Goal: Information Seeking & Learning: Learn about a topic

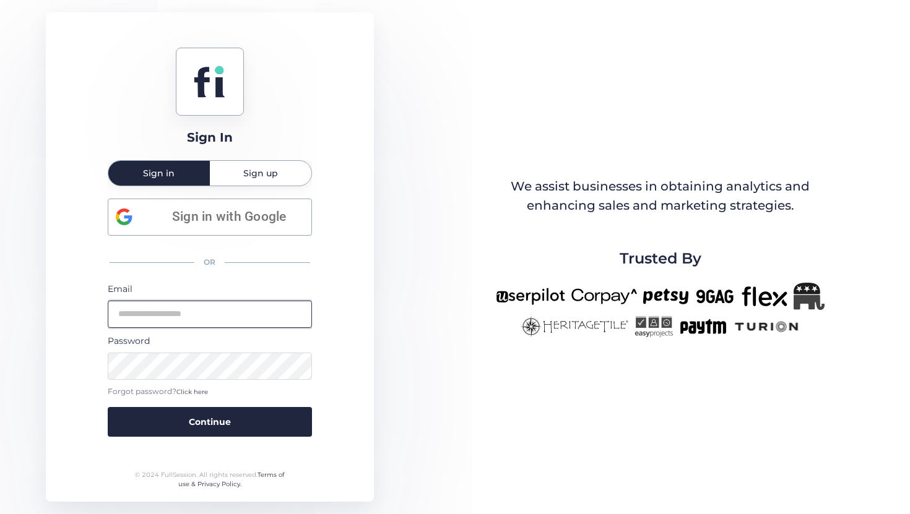
click at [227, 320] on input "email" at bounding box center [210, 314] width 204 height 27
type input "**********"
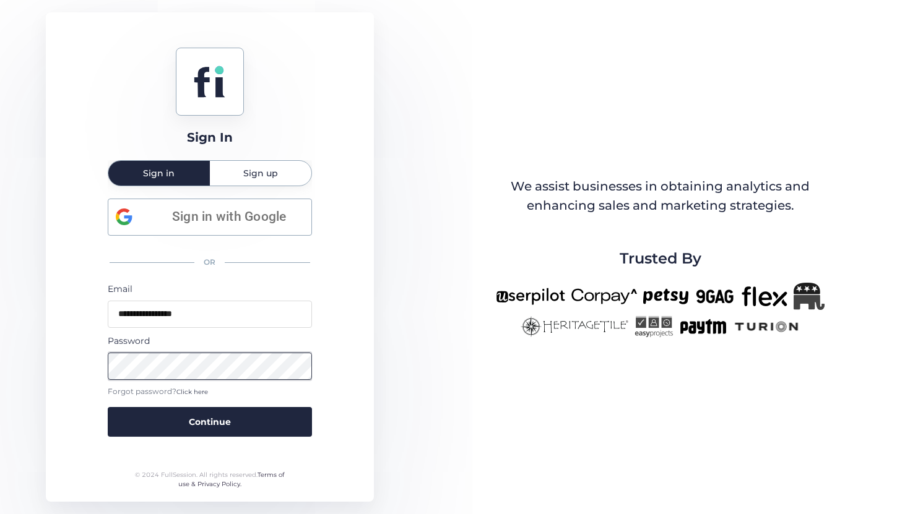
click at [108, 407] on button "Continue" at bounding box center [210, 422] width 204 height 30
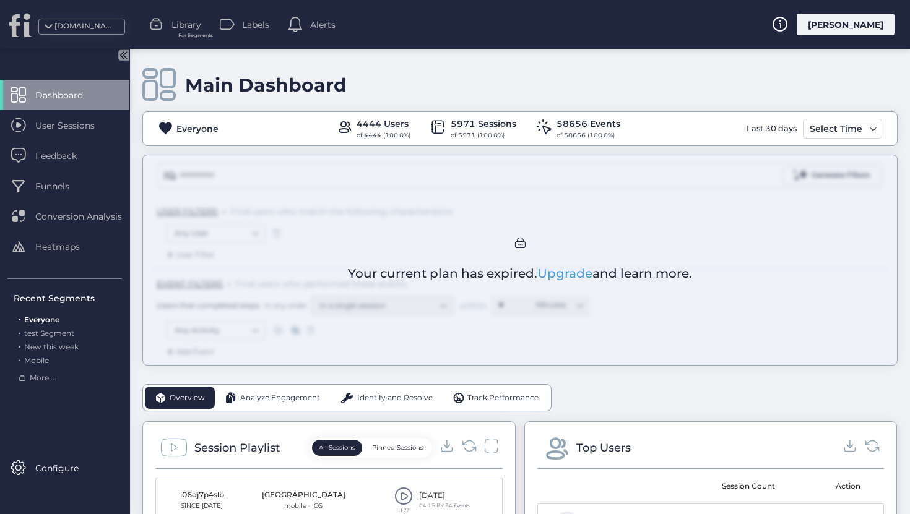
click at [410, 494] on div "Main Dashboard Everyone 4444 Users of 4444 (100.0%) 5971 Sessions of 5971 (100.…" at bounding box center [520, 282] width 780 height 466
click at [404, 494] on div "Main Dashboard Everyone 4444 Users of 4444 (100.0%) 5971 Sessions of 5971 (100.…" at bounding box center [520, 282] width 780 height 466
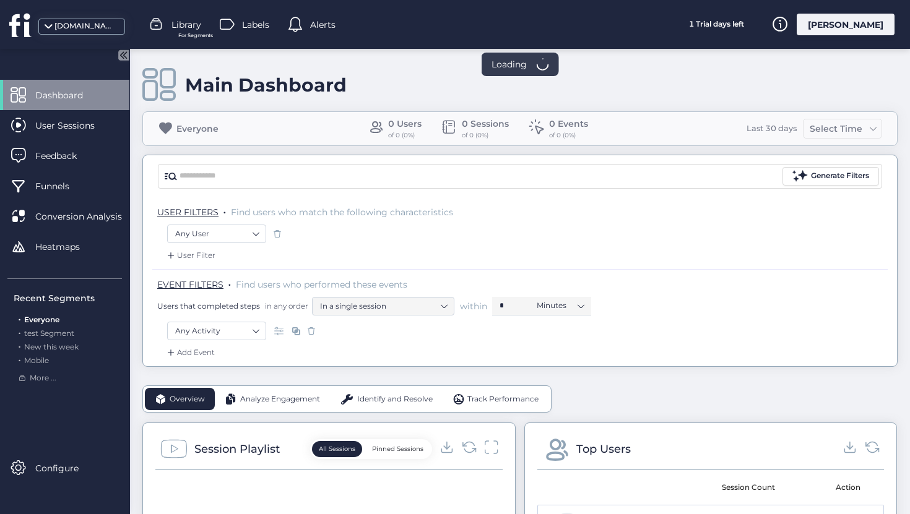
scroll to position [36, 0]
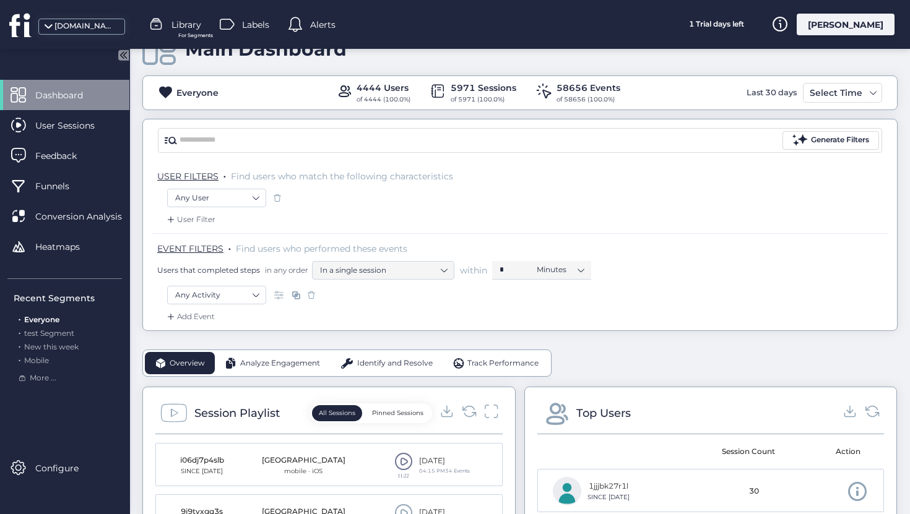
click at [409, 471] on div "11:22" at bounding box center [403, 466] width 19 height 26
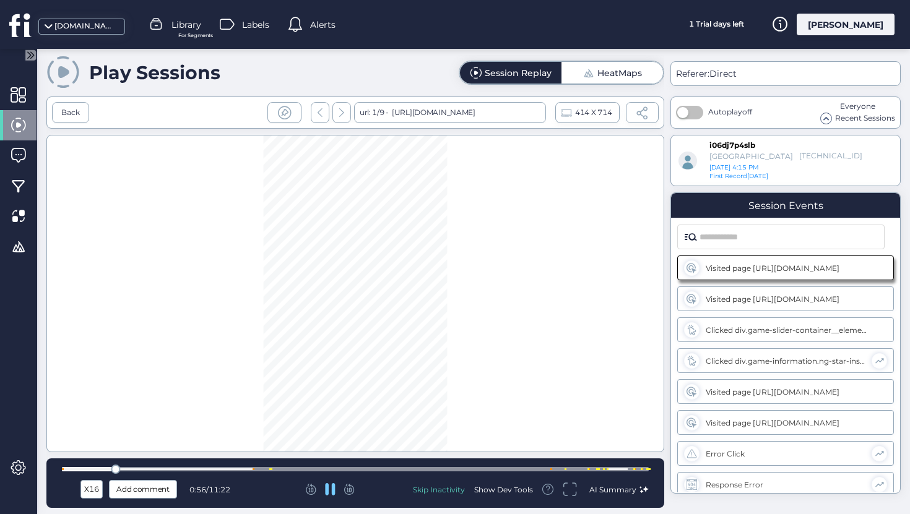
click at [246, 468] on div at bounding box center [355, 469] width 587 height 4
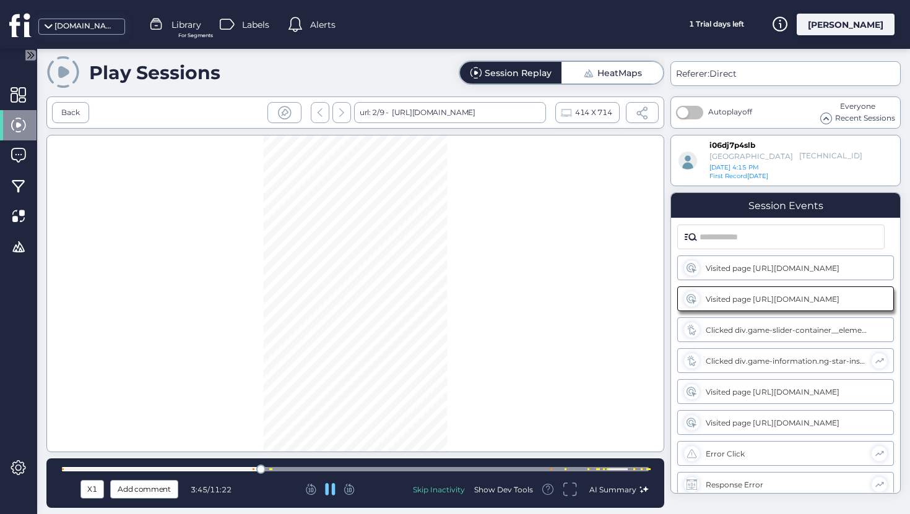
click at [370, 467] on div at bounding box center [355, 469] width 587 height 9
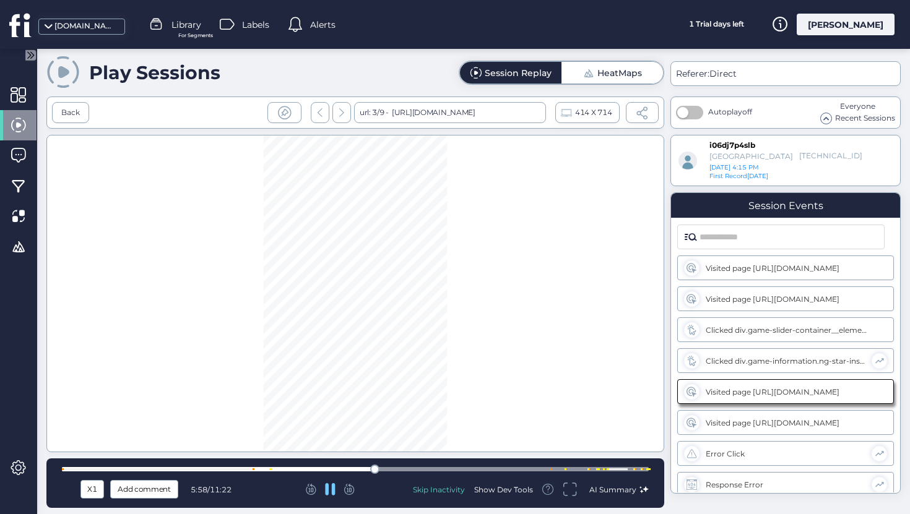
scroll to position [20, 0]
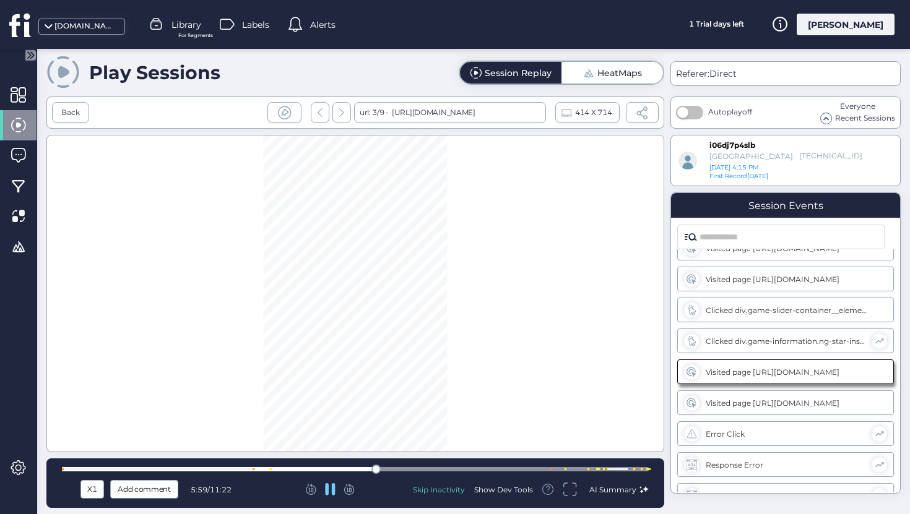
click at [59, 126] on div "Back url: 3/9 - [URL][DOMAIN_NAME] 414 X 714" at bounding box center [355, 113] width 618 height 32
click at [59, 123] on div "Back" at bounding box center [70, 112] width 37 height 21
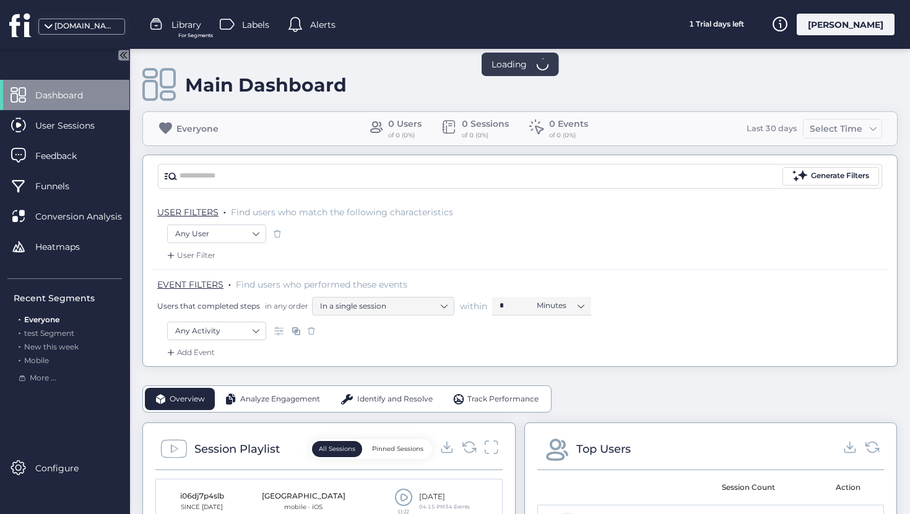
scroll to position [334, 0]
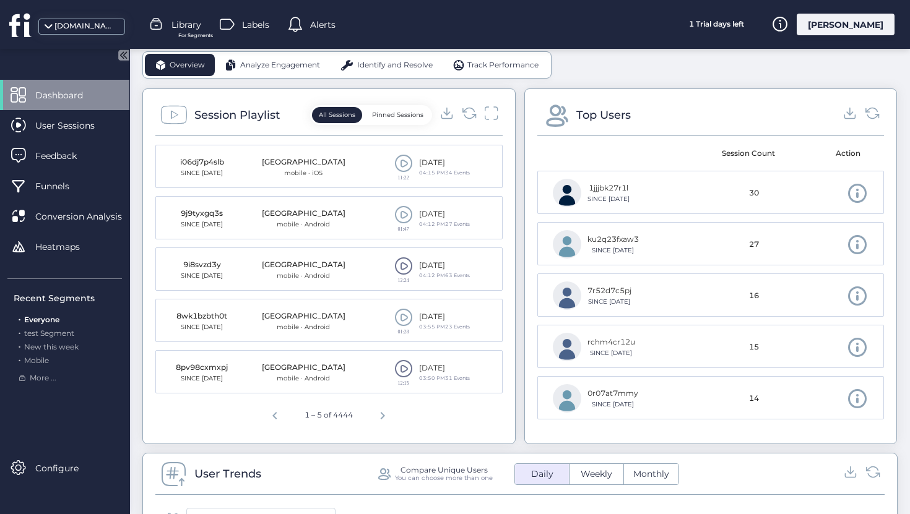
click at [401, 265] on span at bounding box center [403, 266] width 19 height 19
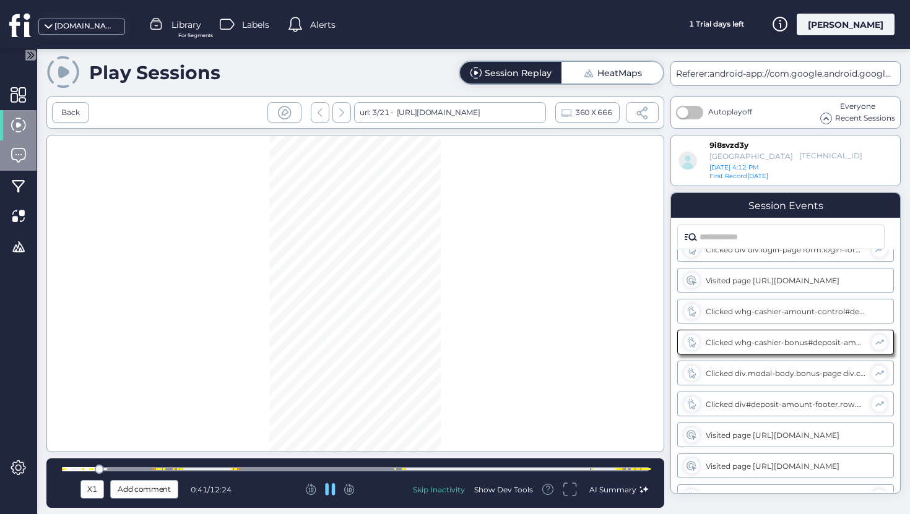
scroll to position [144, 0]
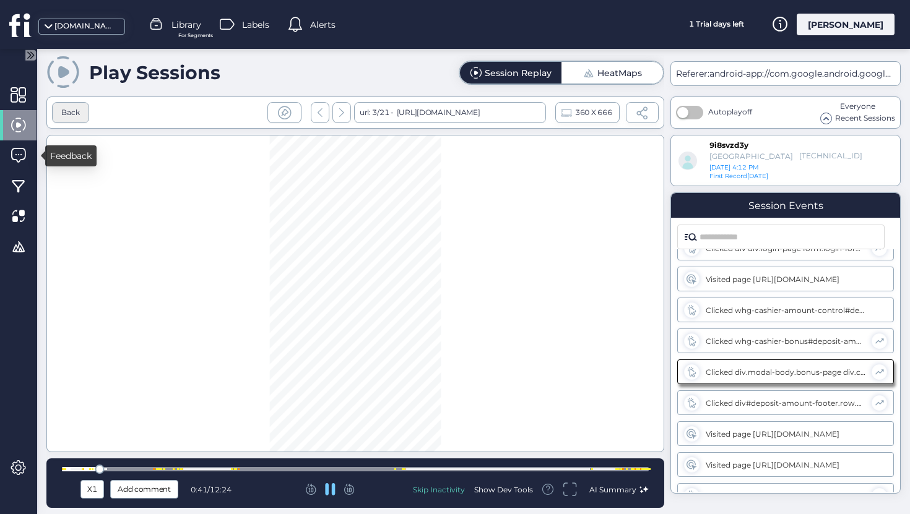
click at [63, 114] on div "Back" at bounding box center [70, 113] width 19 height 12
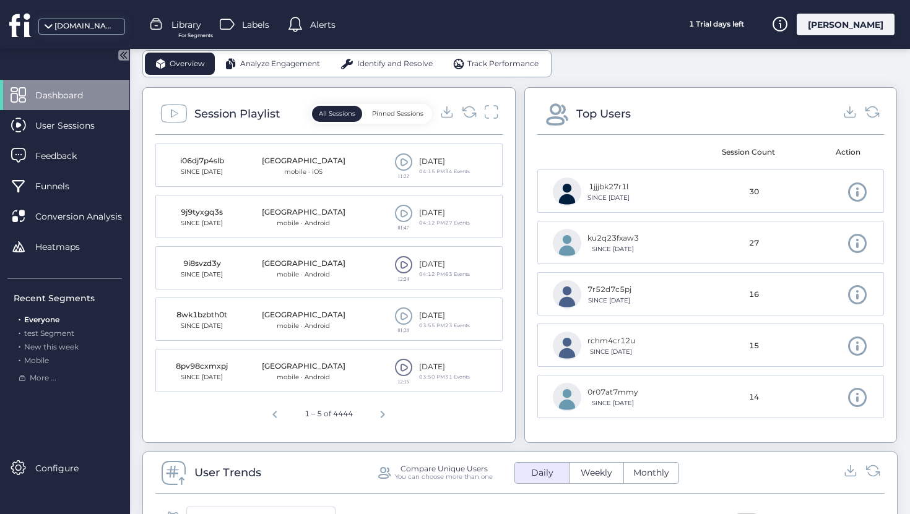
scroll to position [335, 0]
click at [392, 409] on span "Next page" at bounding box center [383, 414] width 30 height 30
click at [383, 420] on span "Next page" at bounding box center [385, 414] width 30 height 30
click at [383, 420] on span "Next page" at bounding box center [388, 414] width 30 height 30
click at [383, 419] on span "Next page" at bounding box center [388, 414] width 30 height 30
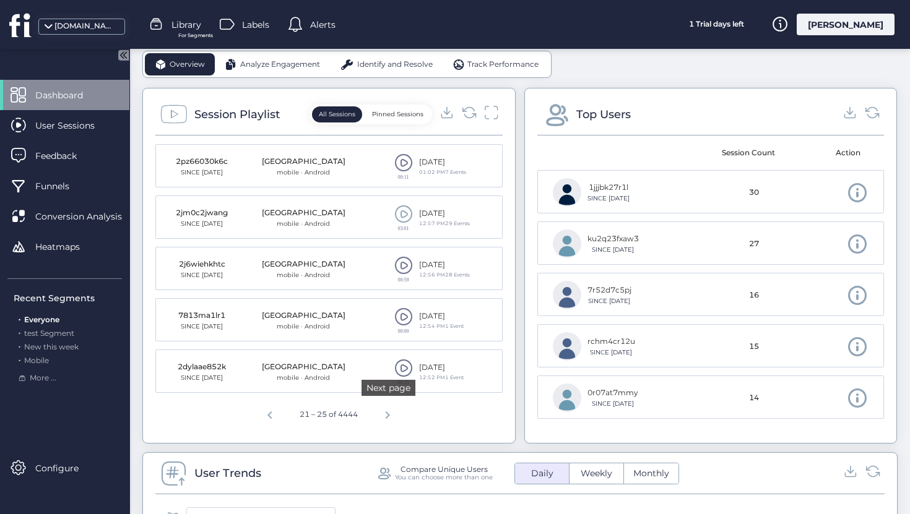
click at [383, 419] on span "Next page" at bounding box center [388, 414] width 30 height 30
click at [401, 365] on span at bounding box center [403, 368] width 19 height 19
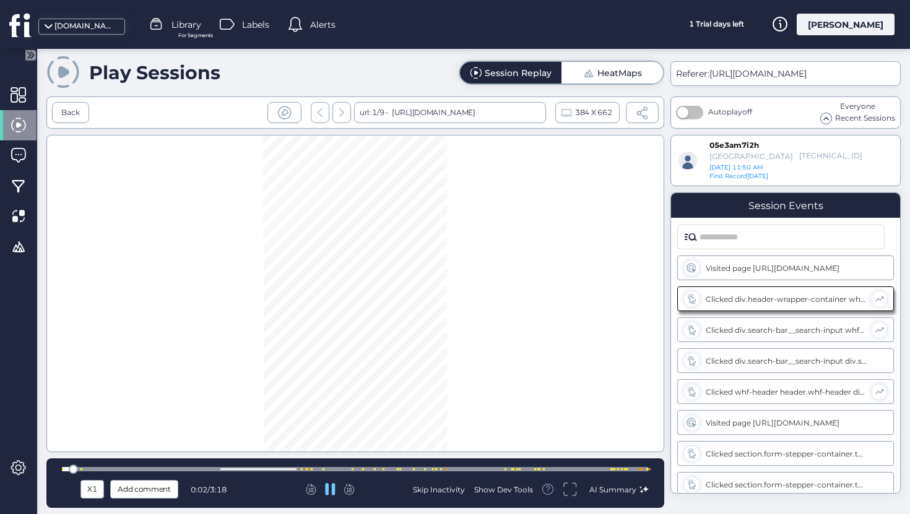
click at [327, 486] on icon at bounding box center [330, 490] width 10 height 12
click at [334, 488] on icon at bounding box center [330, 489] width 10 height 11
click at [341, 470] on div at bounding box center [355, 469] width 587 height 4
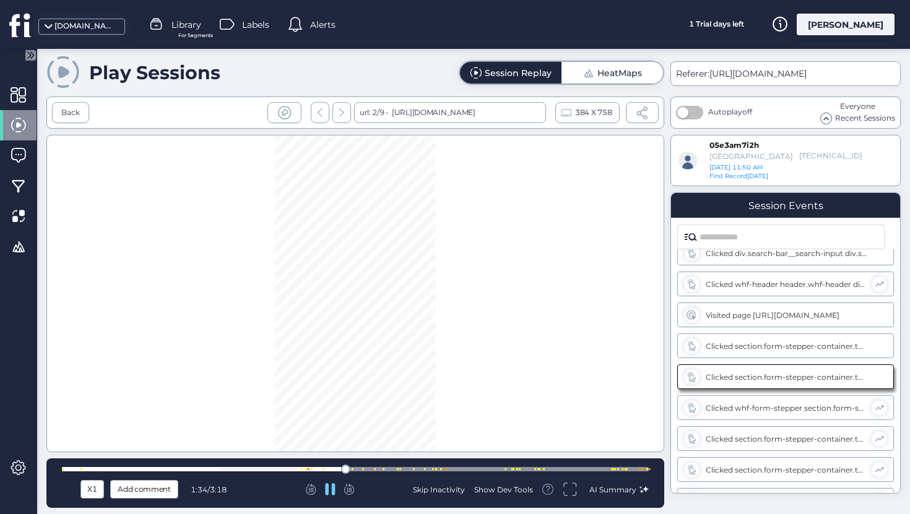
scroll to position [113, 0]
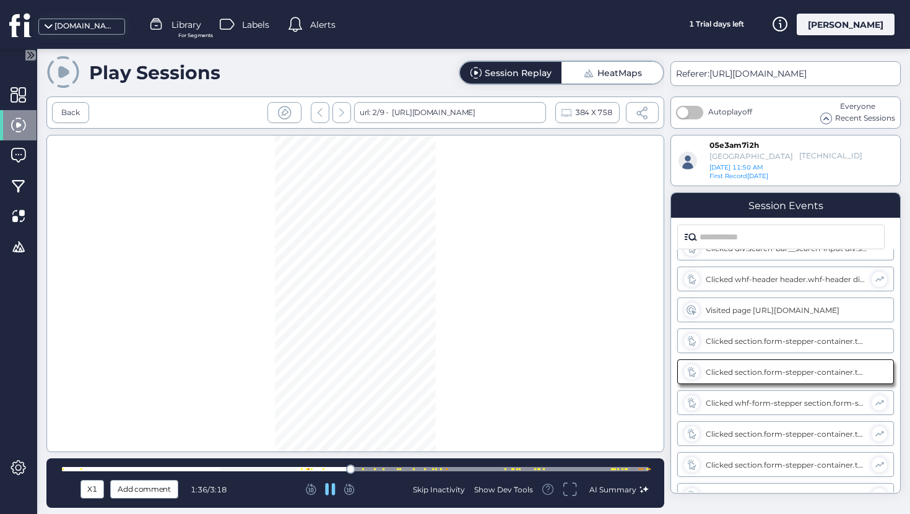
click at [370, 469] on div at bounding box center [355, 469] width 587 height 4
click at [419, 470] on div at bounding box center [355, 469] width 587 height 4
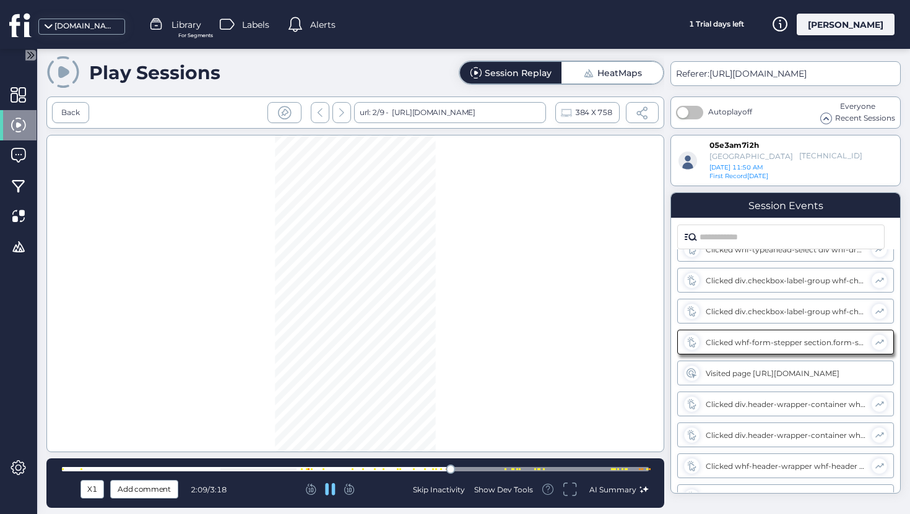
scroll to position [515, 0]
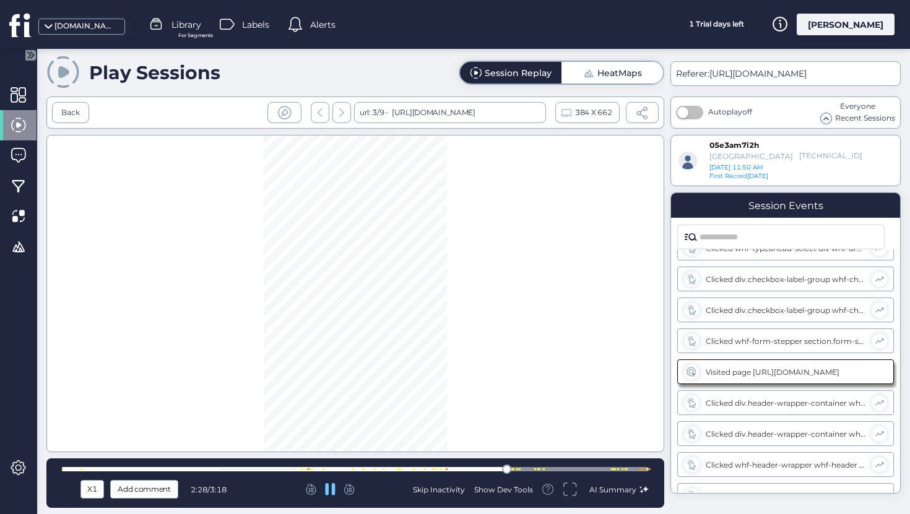
click at [331, 492] on icon at bounding box center [330, 490] width 11 height 12
click at [537, 154] on div at bounding box center [355, 294] width 618 height 318
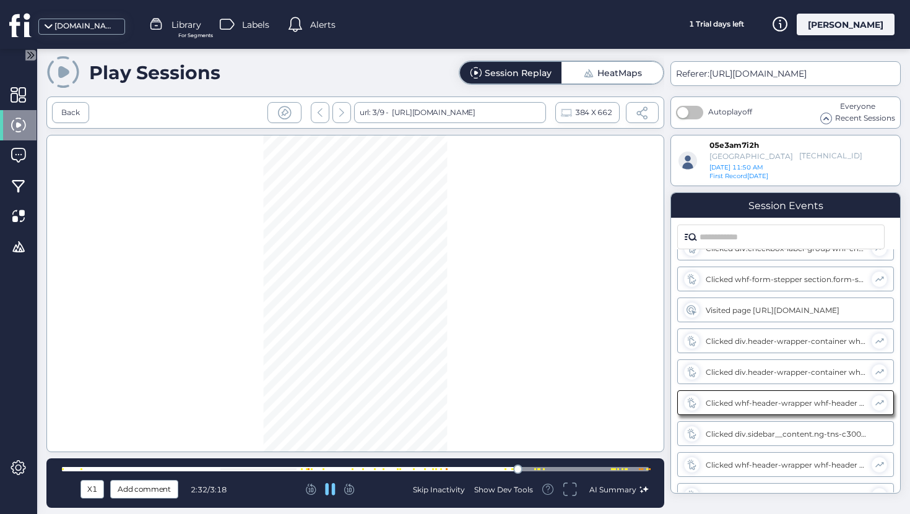
scroll to position [608, 0]
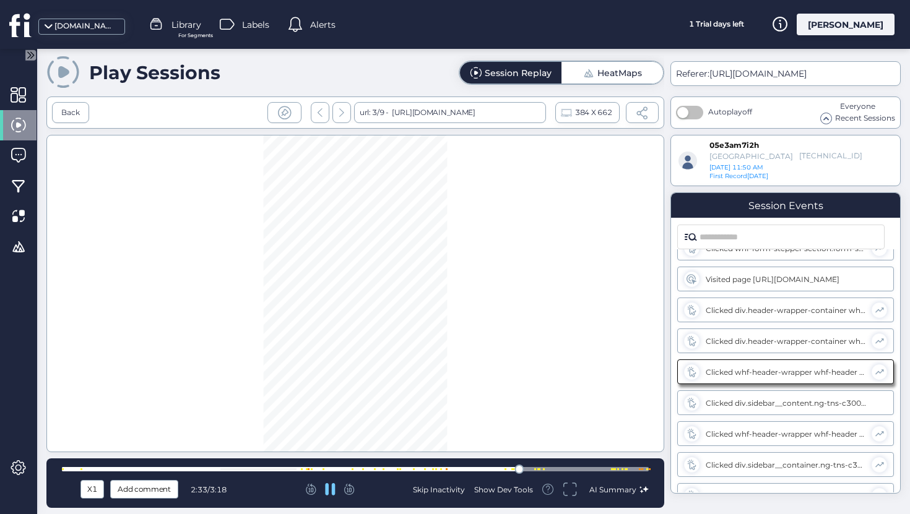
click at [642, 103] on div at bounding box center [642, 112] width 33 height 21
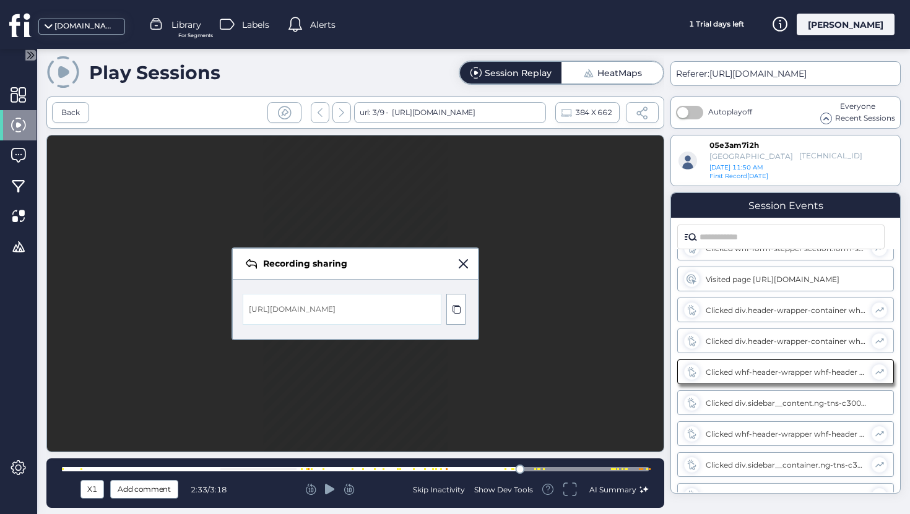
click at [633, 78] on span "HeatMaps" at bounding box center [612, 73] width 59 height 22
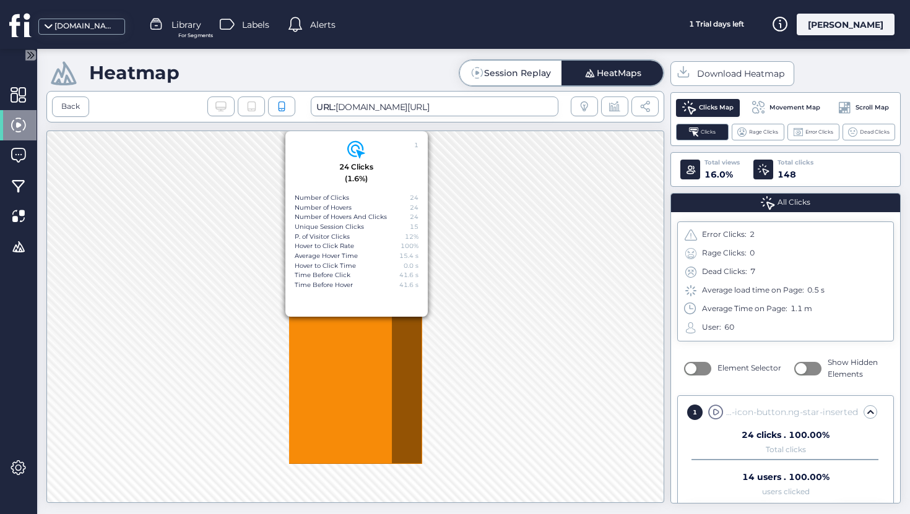
click at [483, 78] on span "Session Replay" at bounding box center [511, 73] width 80 height 12
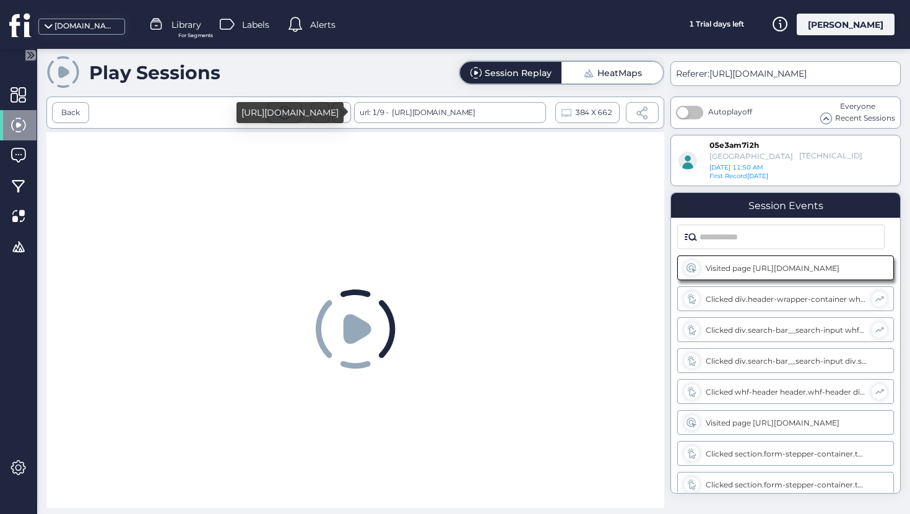
click at [475, 111] on div "[URL][DOMAIN_NAME]" at bounding box center [432, 112] width 87 height 21
click at [542, 107] on div "url: 1/9 - [URL][DOMAIN_NAME]" at bounding box center [450, 112] width 192 height 21
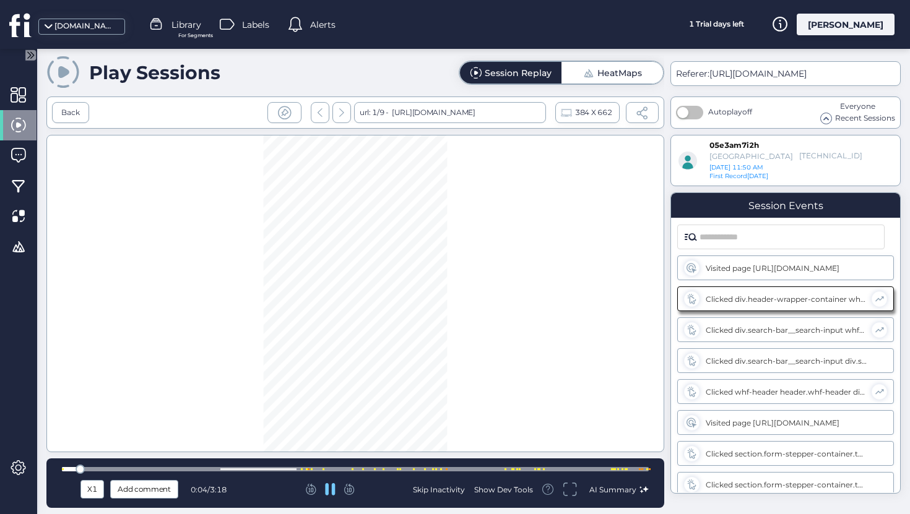
click at [637, 116] on span at bounding box center [642, 112] width 13 height 13
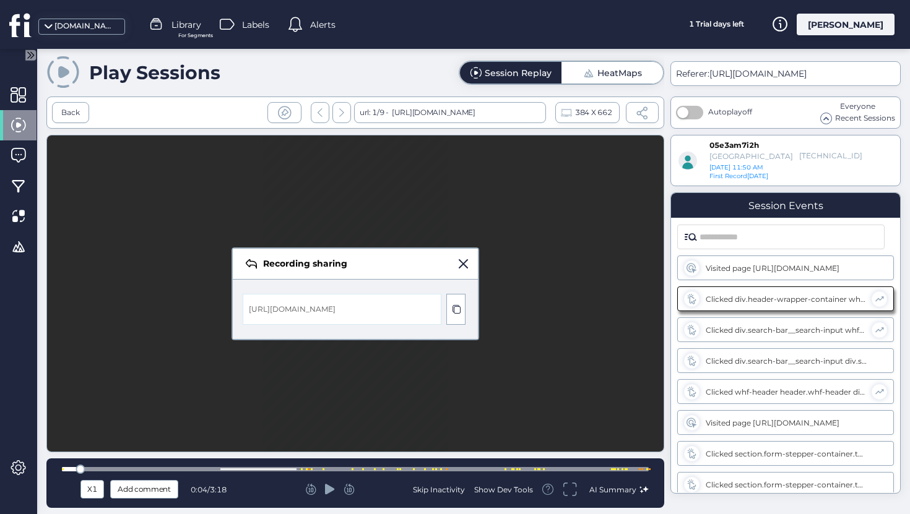
click at [638, 113] on span at bounding box center [642, 112] width 13 height 13
click at [459, 313] on span at bounding box center [456, 310] width 10 height 10
click at [66, 116] on div "Back" at bounding box center [70, 113] width 19 height 12
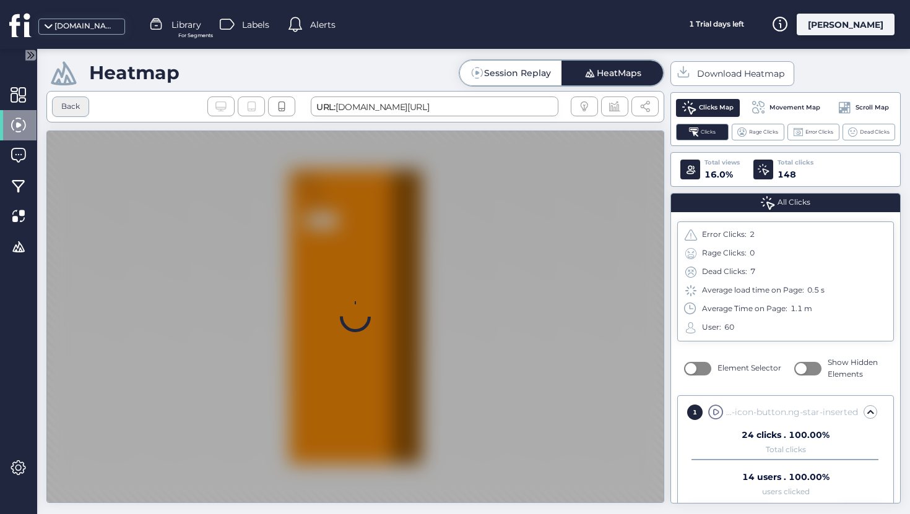
click at [77, 107] on div "Back" at bounding box center [70, 107] width 37 height 20
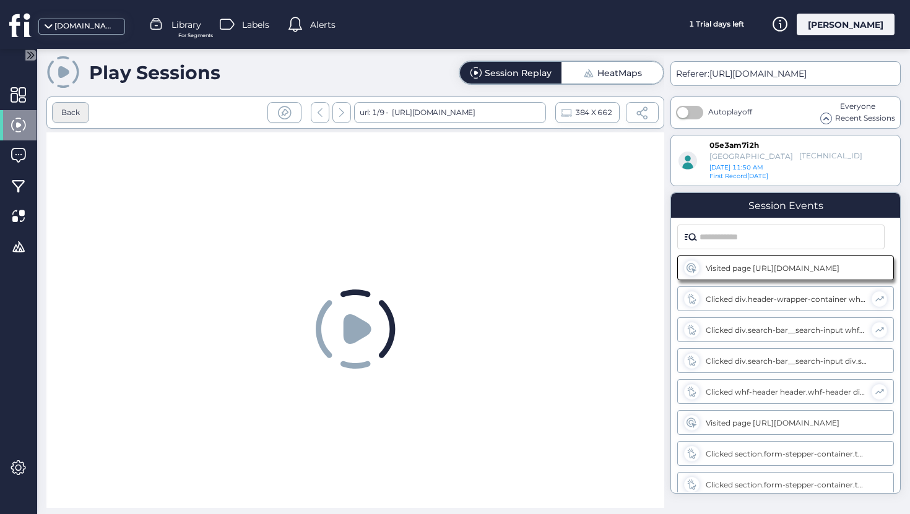
click at [69, 120] on div "Back" at bounding box center [70, 112] width 37 height 21
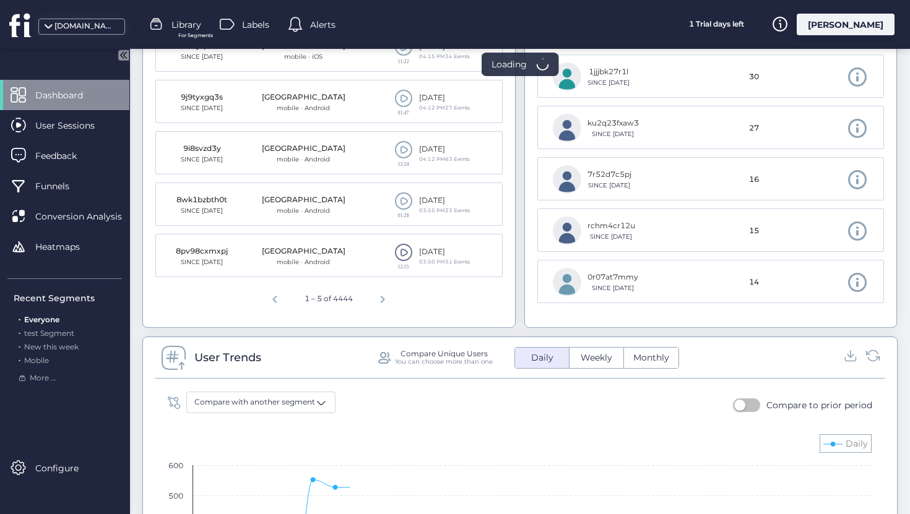
scroll to position [454, 0]
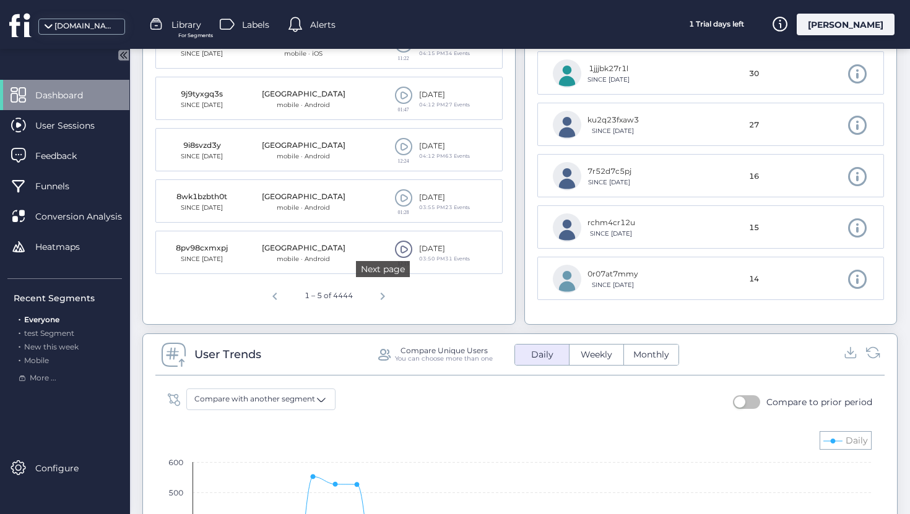
click at [387, 296] on span "Next page" at bounding box center [383, 295] width 30 height 30
click at [379, 287] on span "Next page" at bounding box center [385, 295] width 30 height 30
click at [379, 287] on span "Next page" at bounding box center [388, 295] width 30 height 30
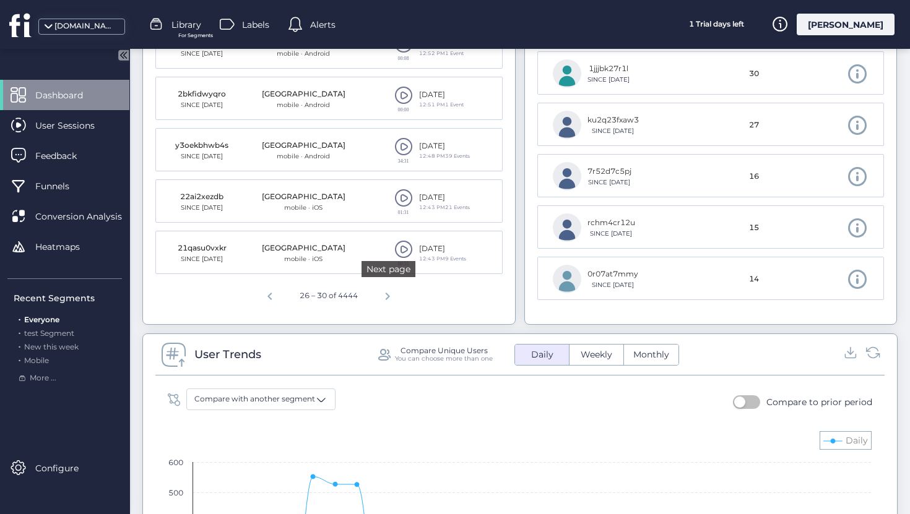
click at [379, 287] on span "Next page" at bounding box center [388, 295] width 30 height 30
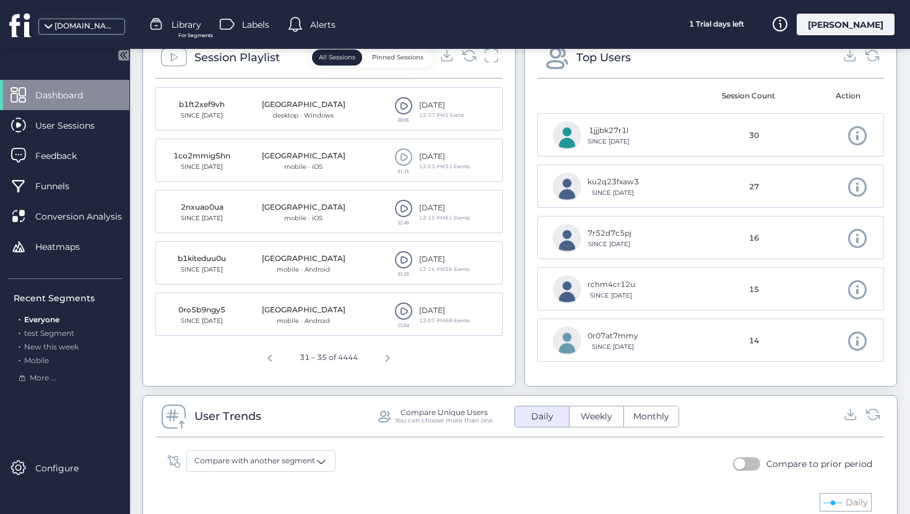
scroll to position [391, 0]
click at [407, 162] on span at bounding box center [403, 158] width 19 height 19
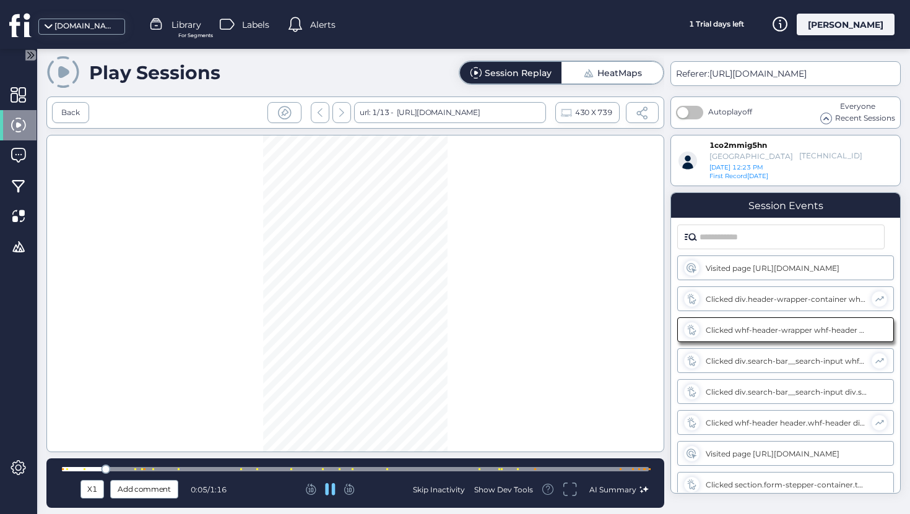
click at [459, 470] on div at bounding box center [355, 469] width 587 height 4
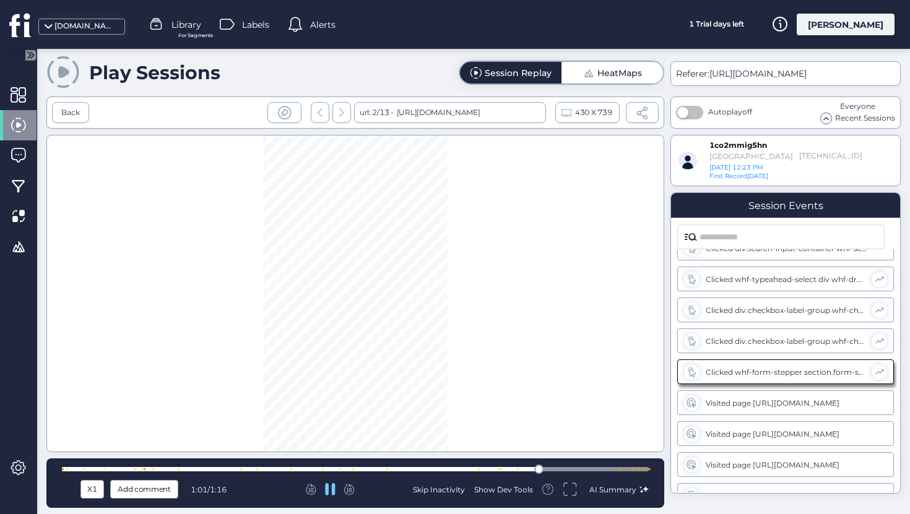
scroll to position [515, 0]
click at [334, 488] on icon at bounding box center [330, 490] width 10 height 12
click at [316, 490] on icon at bounding box center [311, 489] width 11 height 11
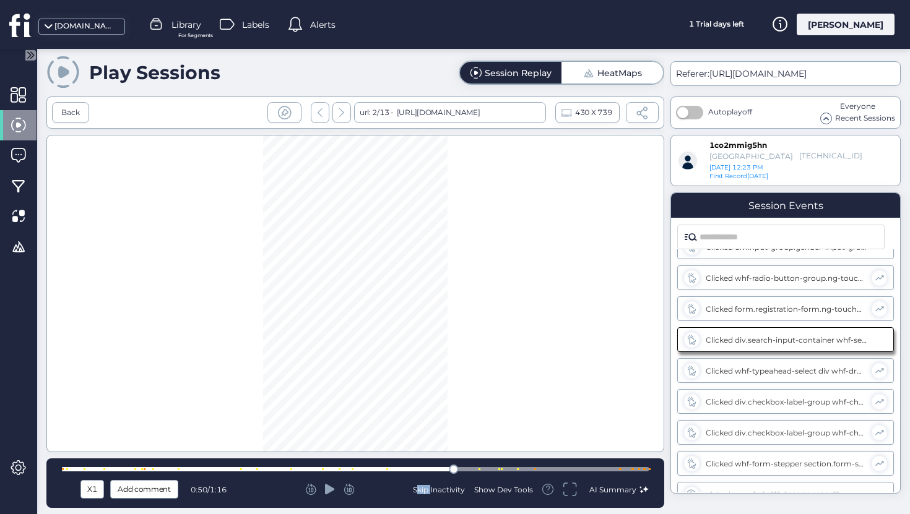
scroll to position [360, 0]
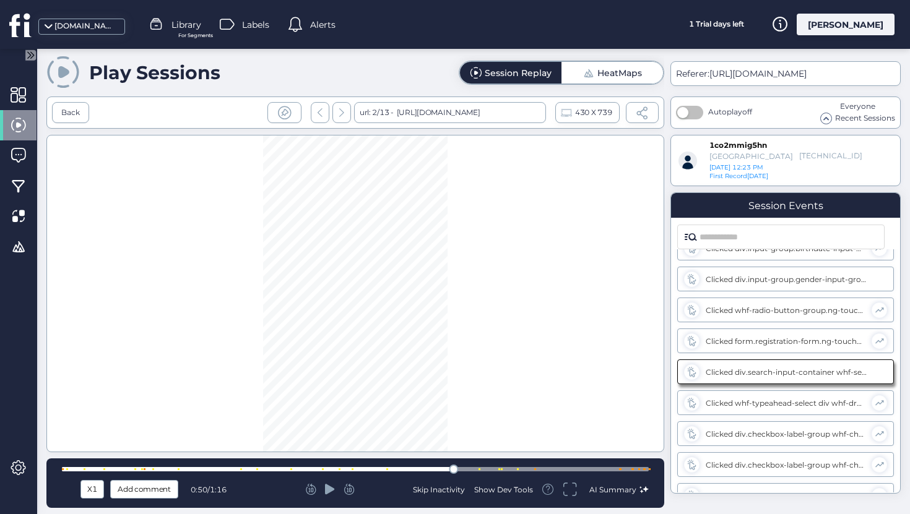
click at [328, 492] on icon at bounding box center [330, 489] width 10 height 11
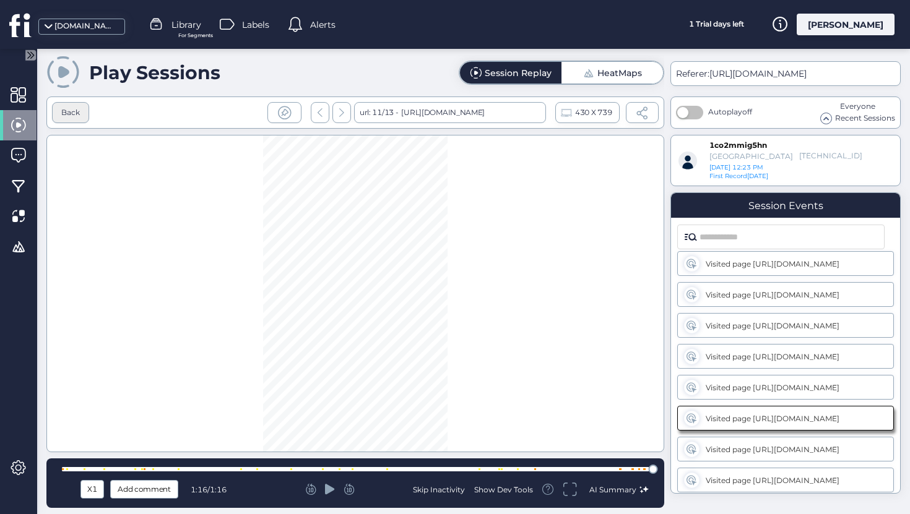
click at [73, 116] on div "Back" at bounding box center [70, 113] width 19 height 12
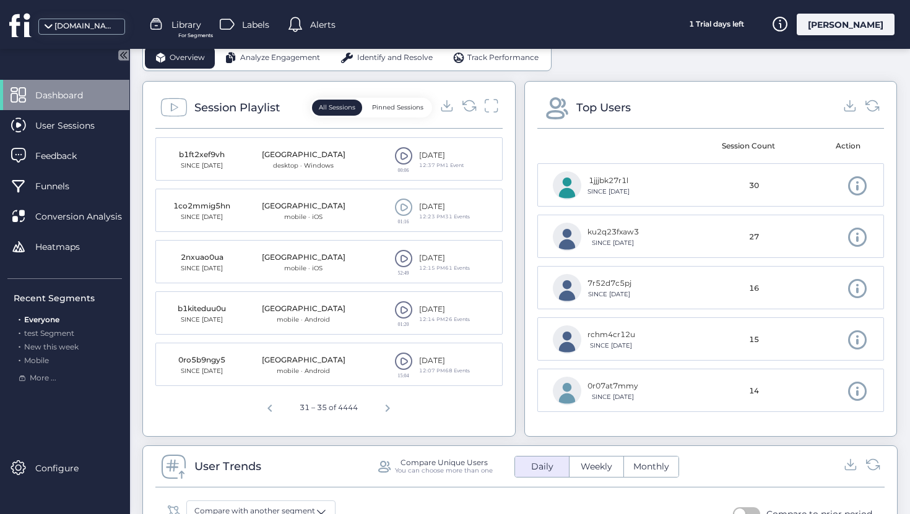
scroll to position [378, 0]
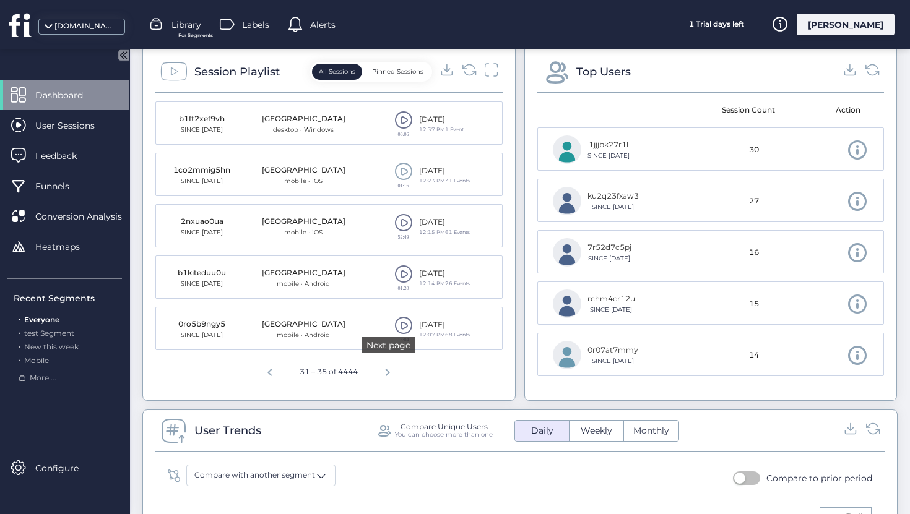
click at [387, 378] on span "Next page" at bounding box center [388, 371] width 30 height 30
click at [262, 371] on span "Previous page" at bounding box center [270, 371] width 30 height 30
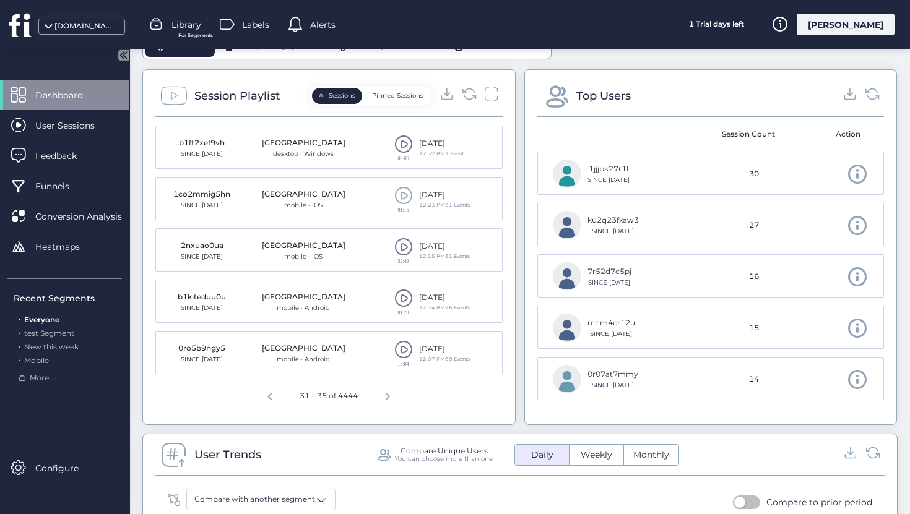
scroll to position [352, 0]
click at [383, 404] on span "Next page" at bounding box center [388, 396] width 30 height 30
click at [388, 402] on span "Next page" at bounding box center [388, 396] width 30 height 30
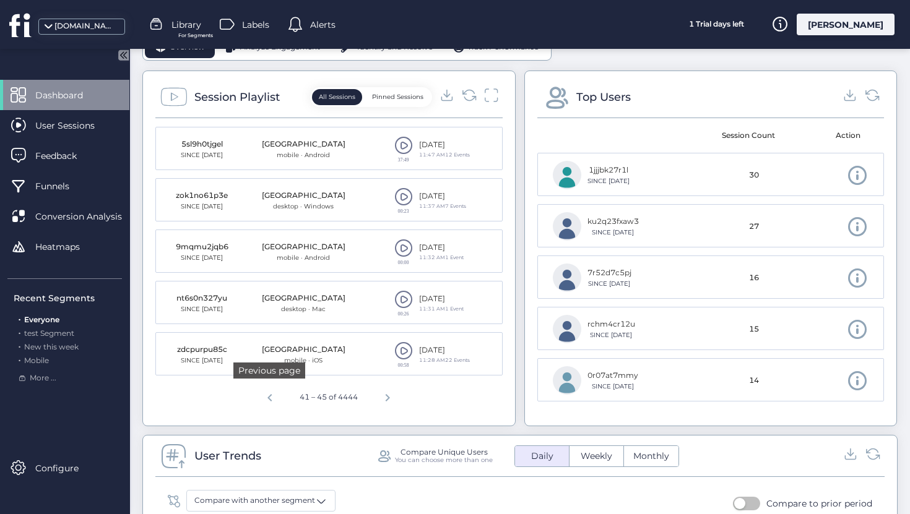
click at [276, 400] on span "Previous page" at bounding box center [270, 396] width 30 height 30
click at [409, 357] on span at bounding box center [403, 351] width 19 height 19
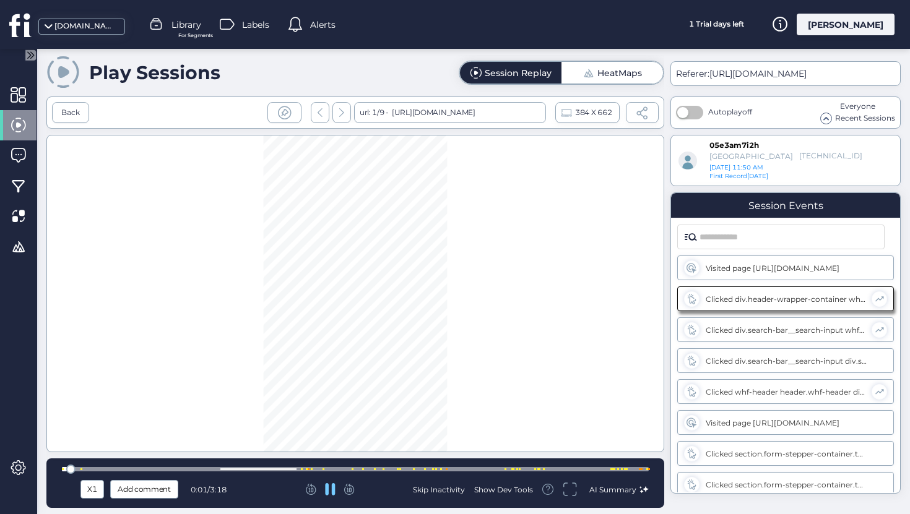
click at [417, 471] on div at bounding box center [355, 469] width 587 height 4
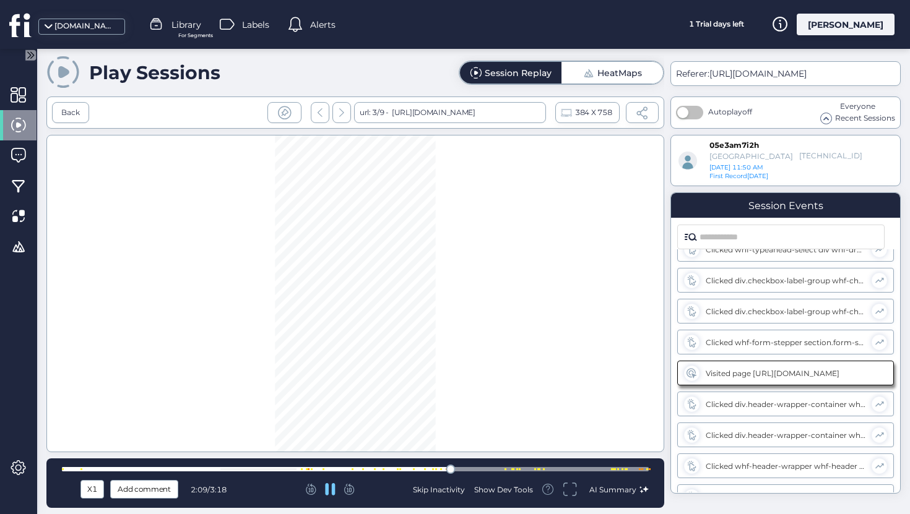
scroll to position [515, 0]
click at [332, 490] on icon at bounding box center [330, 490] width 11 height 12
click at [332, 490] on icon at bounding box center [330, 489] width 10 height 11
click at [355, 487] on icon at bounding box center [349, 489] width 11 height 11
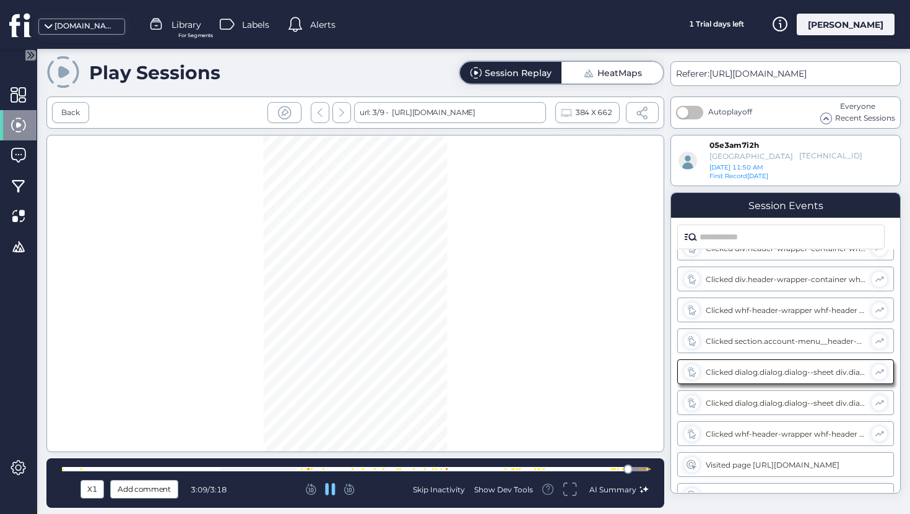
click at [308, 493] on icon at bounding box center [311, 489] width 10 height 11
click at [324, 493] on div at bounding box center [330, 490] width 167 height 12
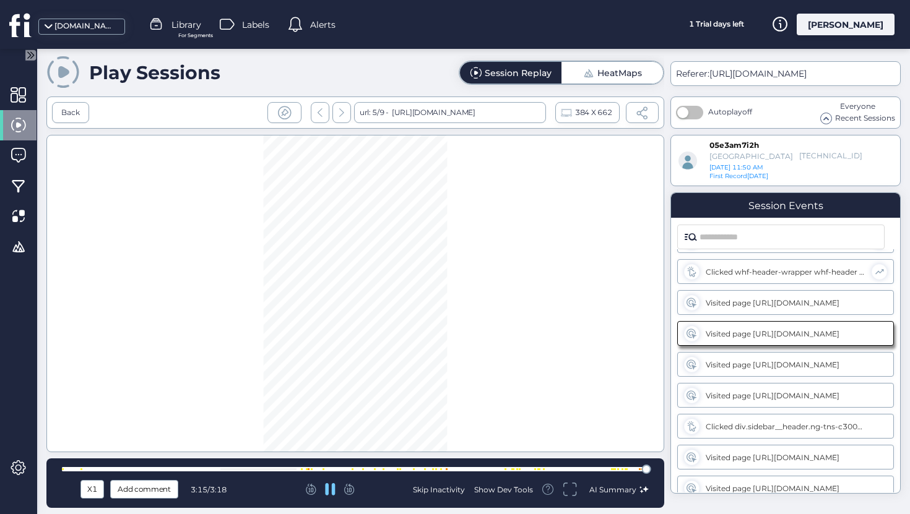
scroll to position [1181, 0]
